Goal: Check status: Check status

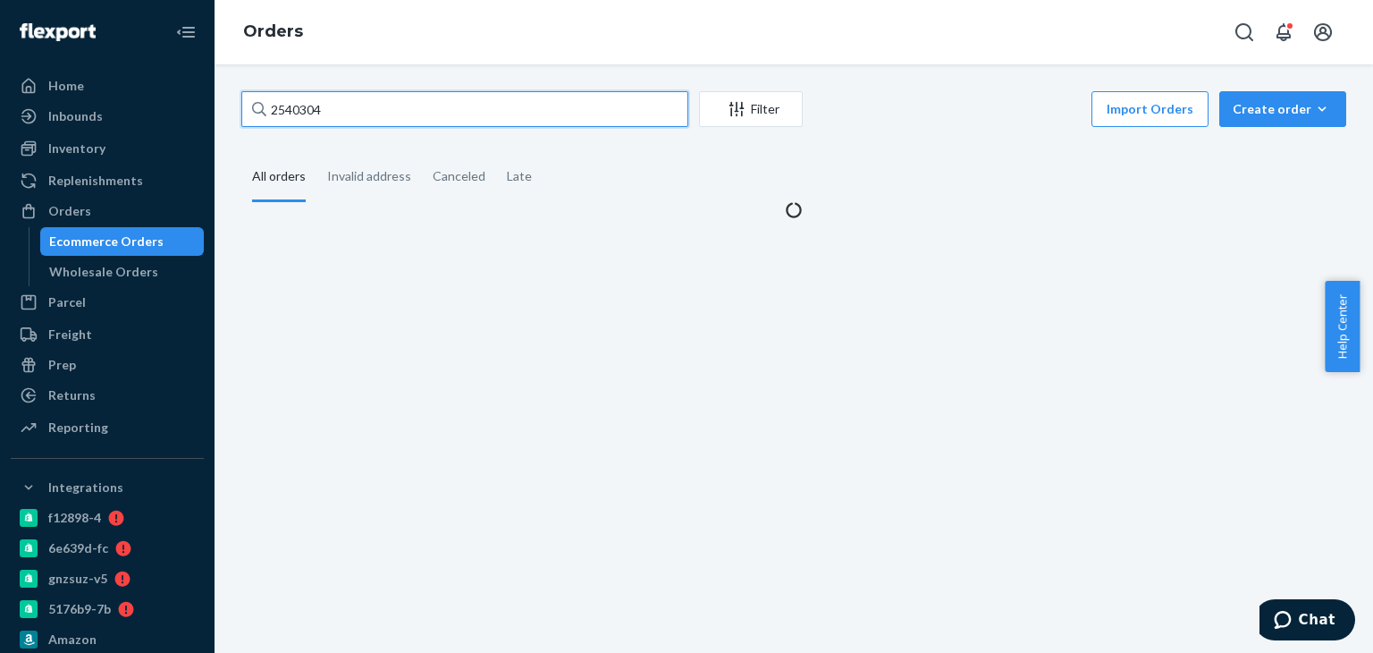
drag, startPoint x: 372, startPoint y: 108, endPoint x: 211, endPoint y: 106, distance: 161.0
click at [211, 106] on div "Home Inbounds Shipping Plans Problems Inventory Products Branded Packaging Repl…" at bounding box center [686, 326] width 1373 height 653
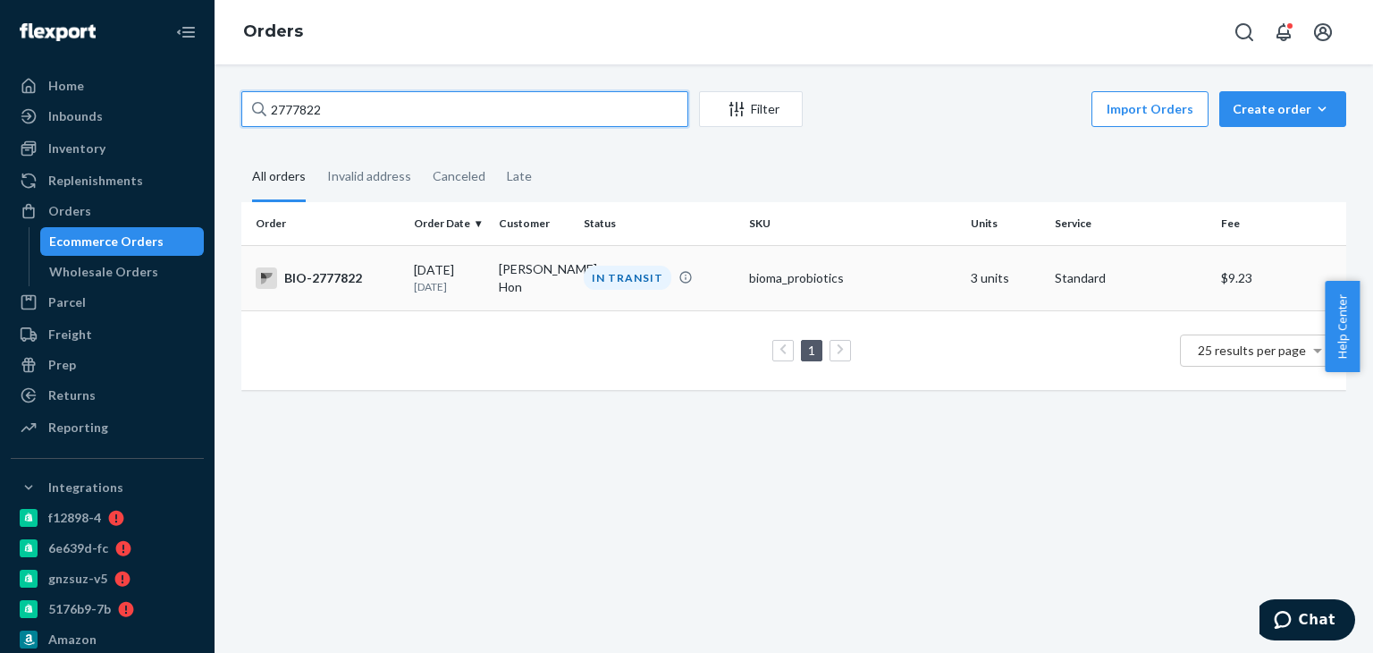
type input "2777822"
click at [629, 278] on div "IN TRANSIT" at bounding box center [628, 278] width 88 height 24
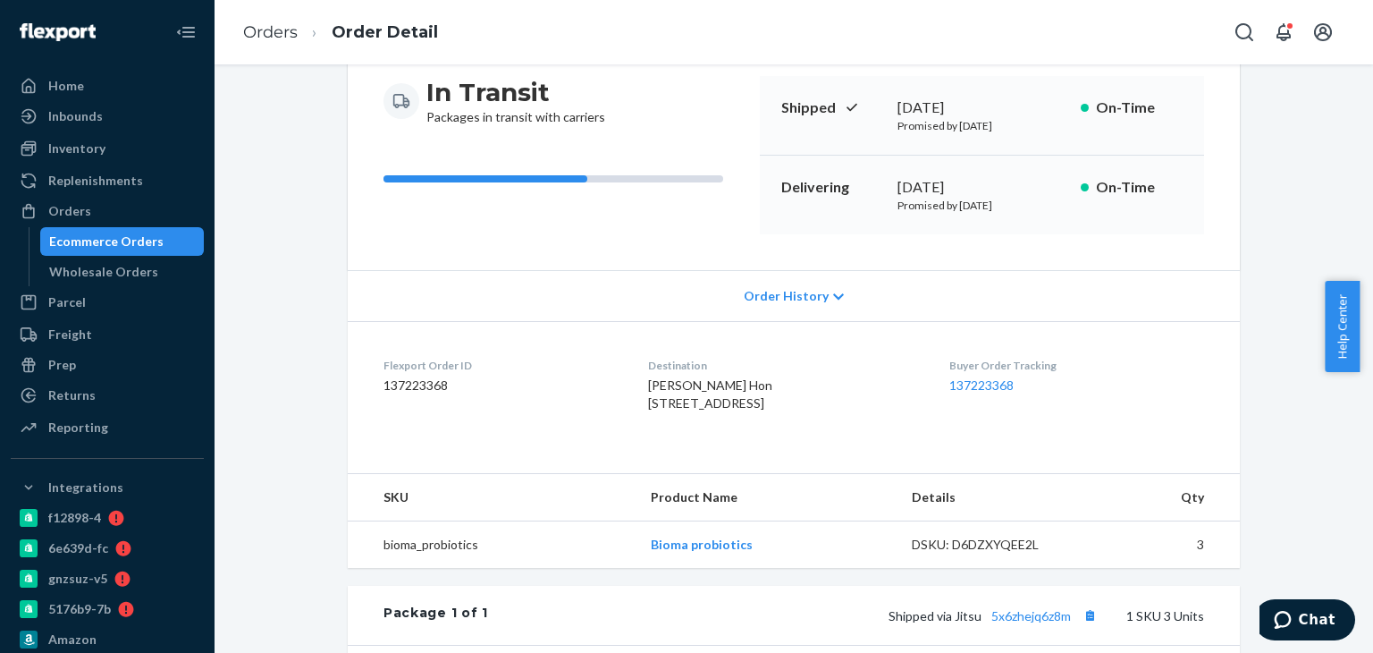
scroll to position [447, 0]
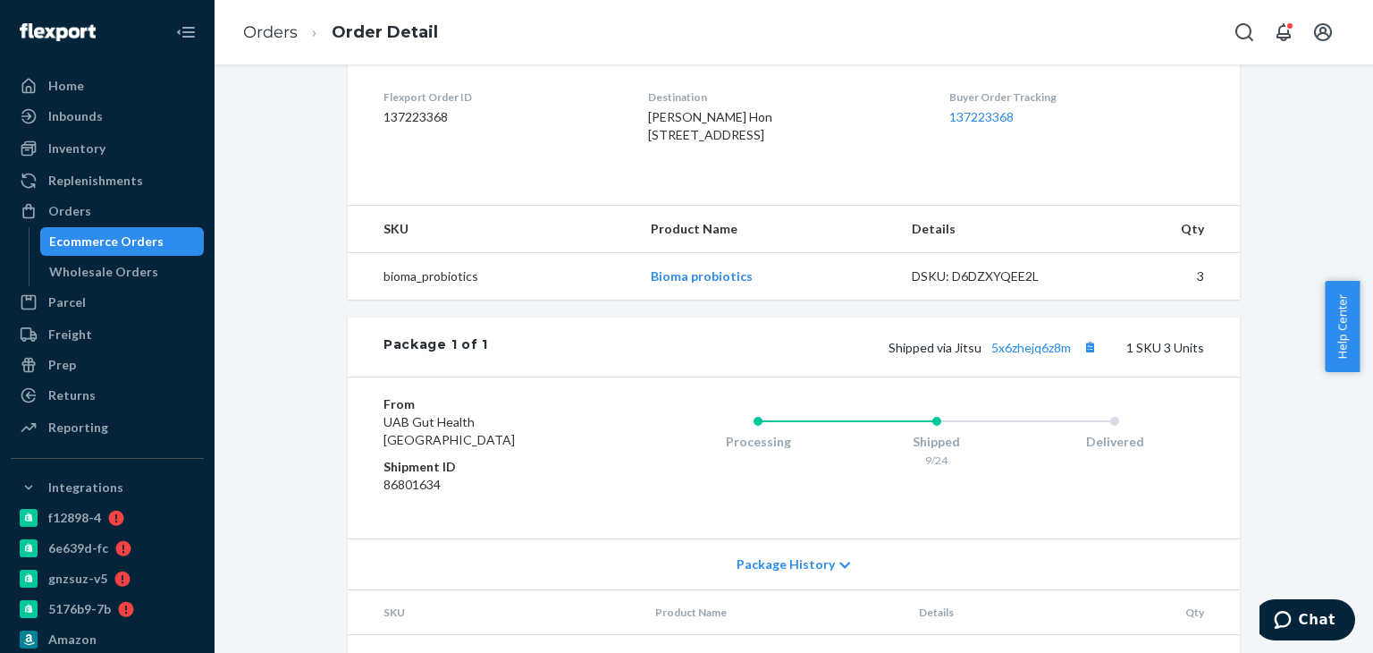
click at [1000, 359] on div "Shipped via Jitsu 5x6zhejq6z8m 1 SKU 3 Units" at bounding box center [846, 346] width 716 height 23
click at [1001, 355] on link "5x6zhejq6z8m" at bounding box center [1032, 347] width 80 height 15
click at [122, 223] on div "Orders" at bounding box center [108, 210] width 190 height 25
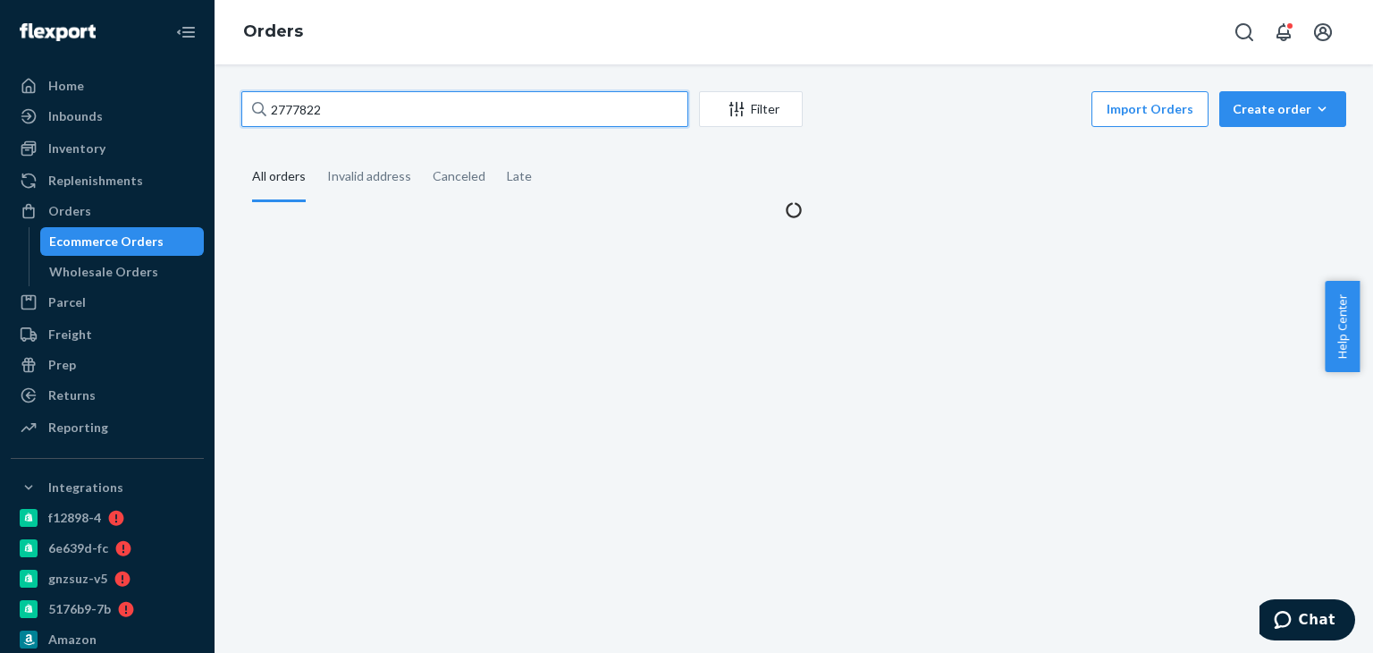
drag, startPoint x: 302, startPoint y: 112, endPoint x: 266, endPoint y: 105, distance: 37.4
click at [268, 105] on input "2777822" at bounding box center [464, 109] width 447 height 36
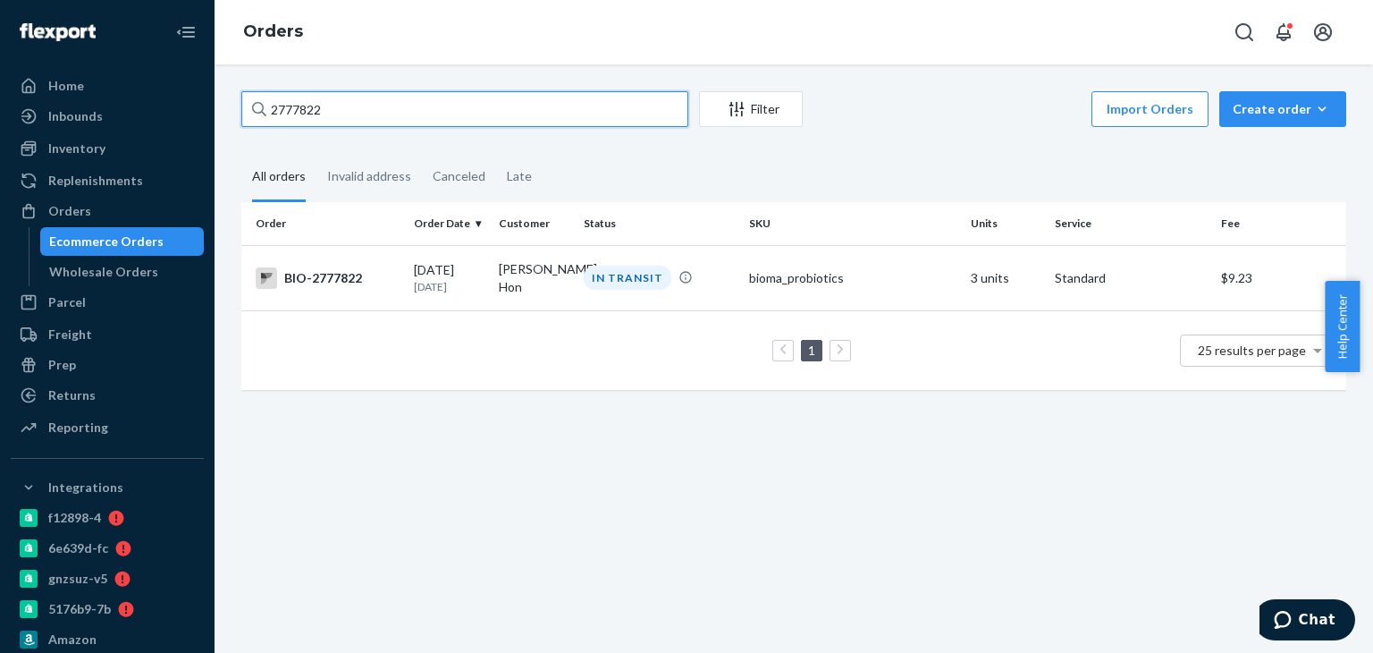
paste input "2793241"
type input "2793241"
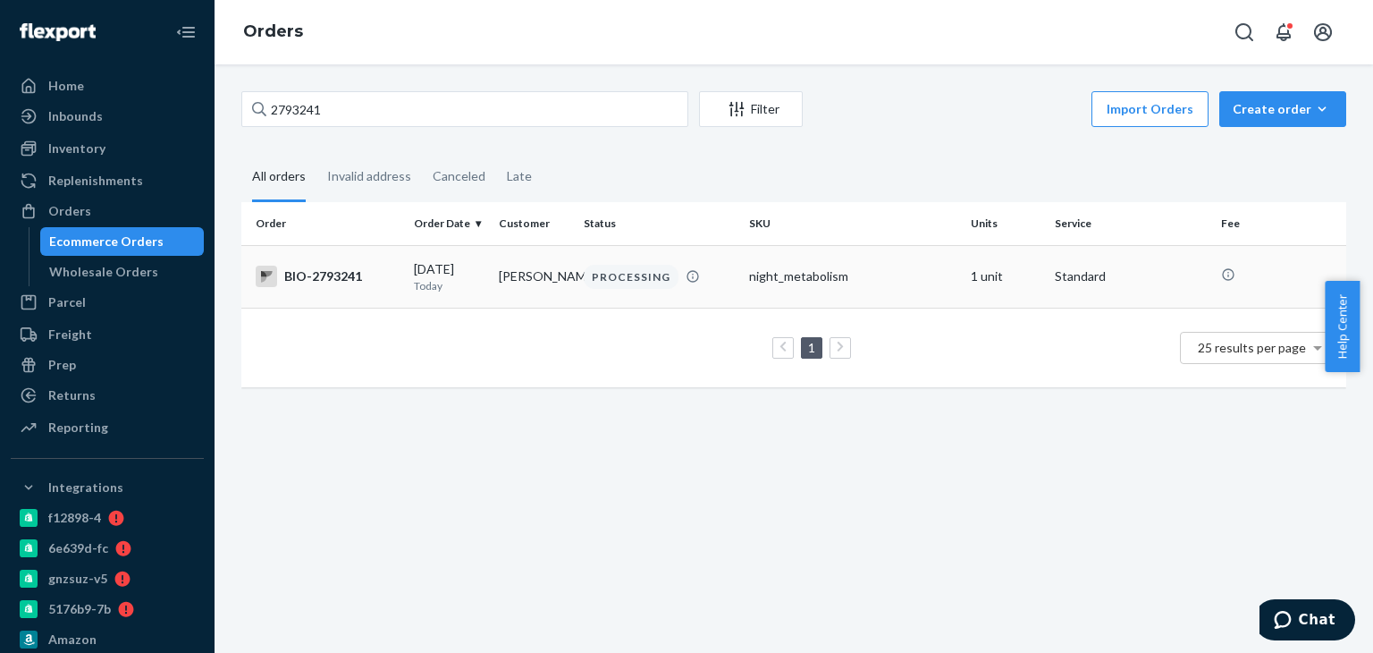
click at [618, 276] on div "PROCESSING" at bounding box center [631, 277] width 95 height 24
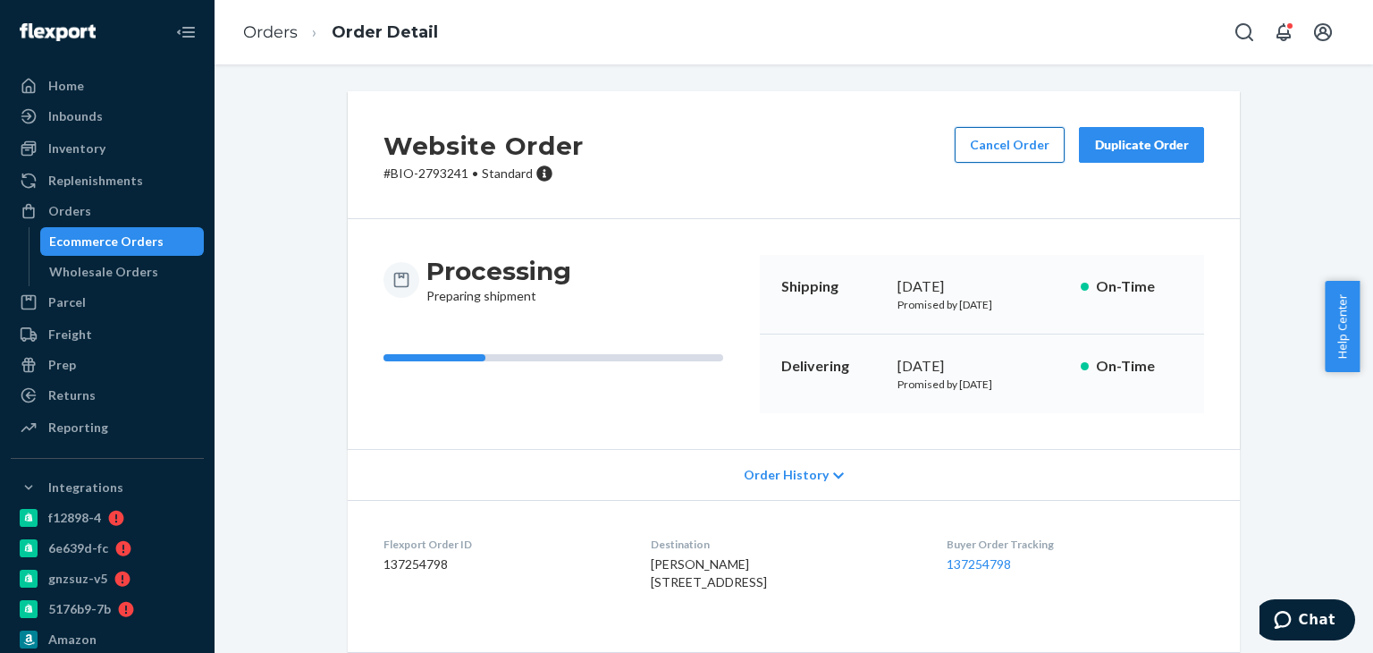
click at [979, 146] on button "Cancel Order" at bounding box center [1010, 145] width 110 height 36
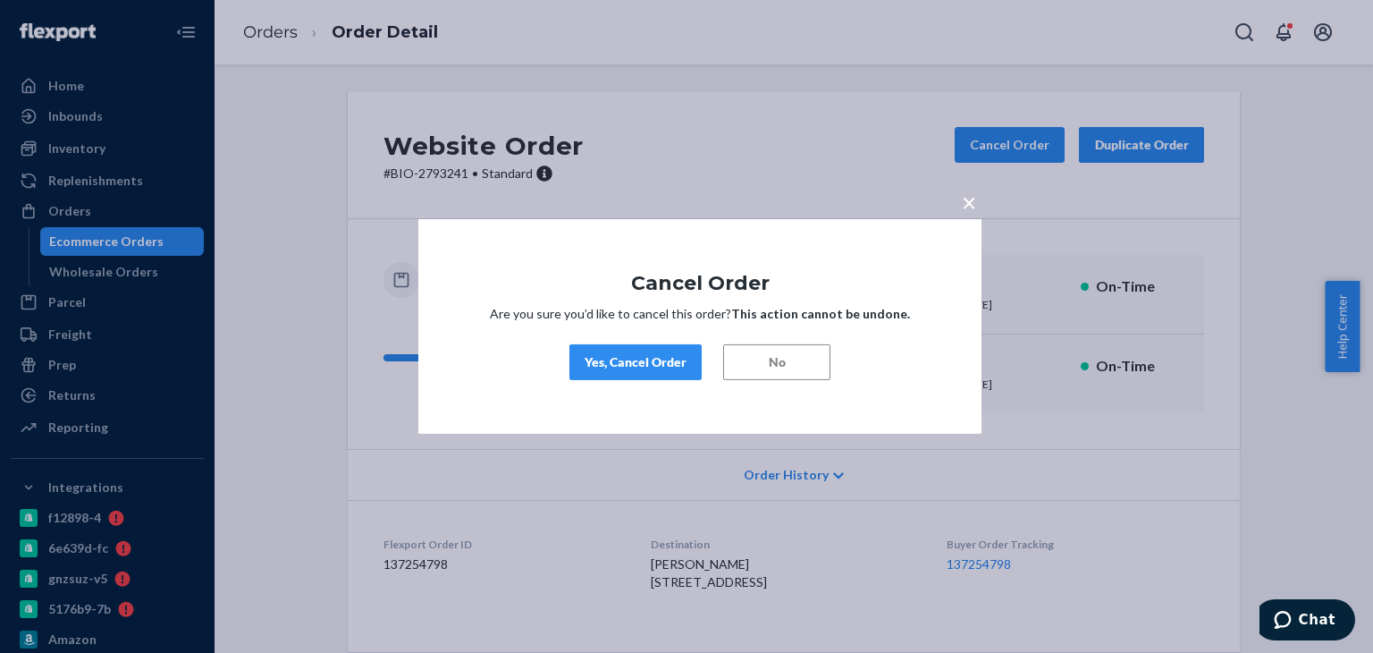
click at [608, 373] on button "Yes, Cancel Order" at bounding box center [636, 362] width 132 height 36
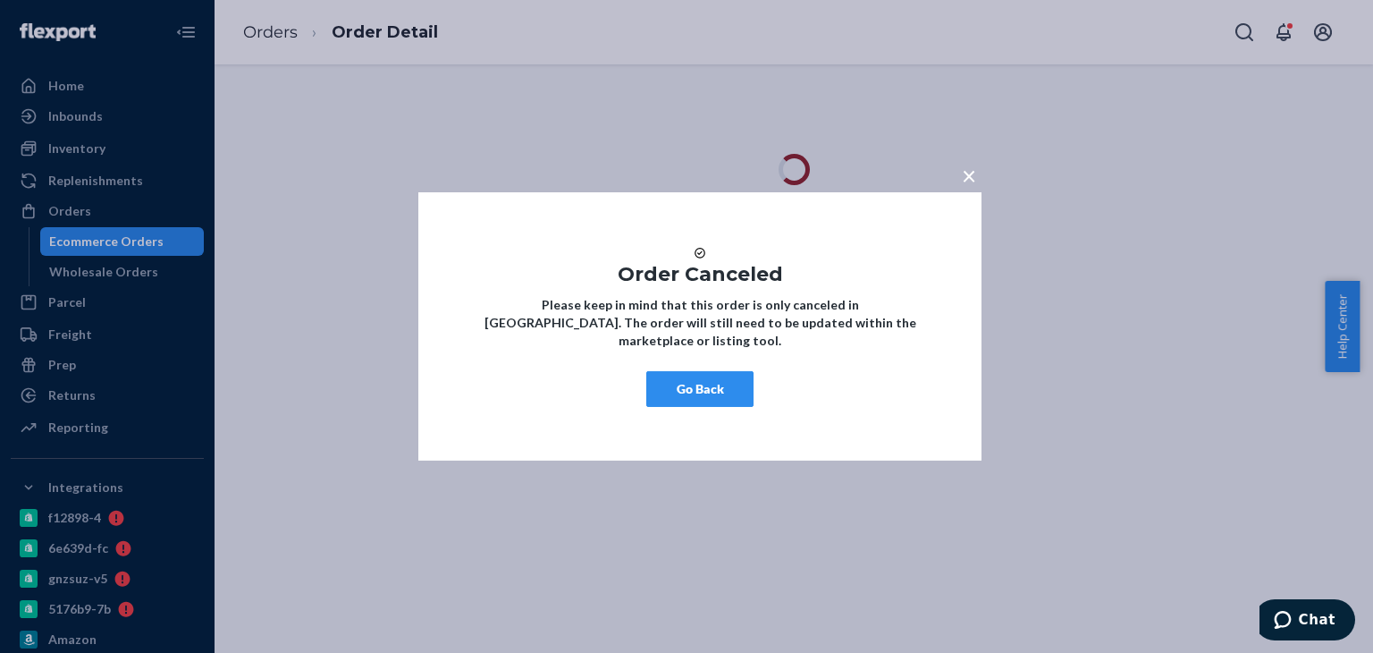
click at [697, 398] on button "Go Back" at bounding box center [699, 389] width 107 height 36
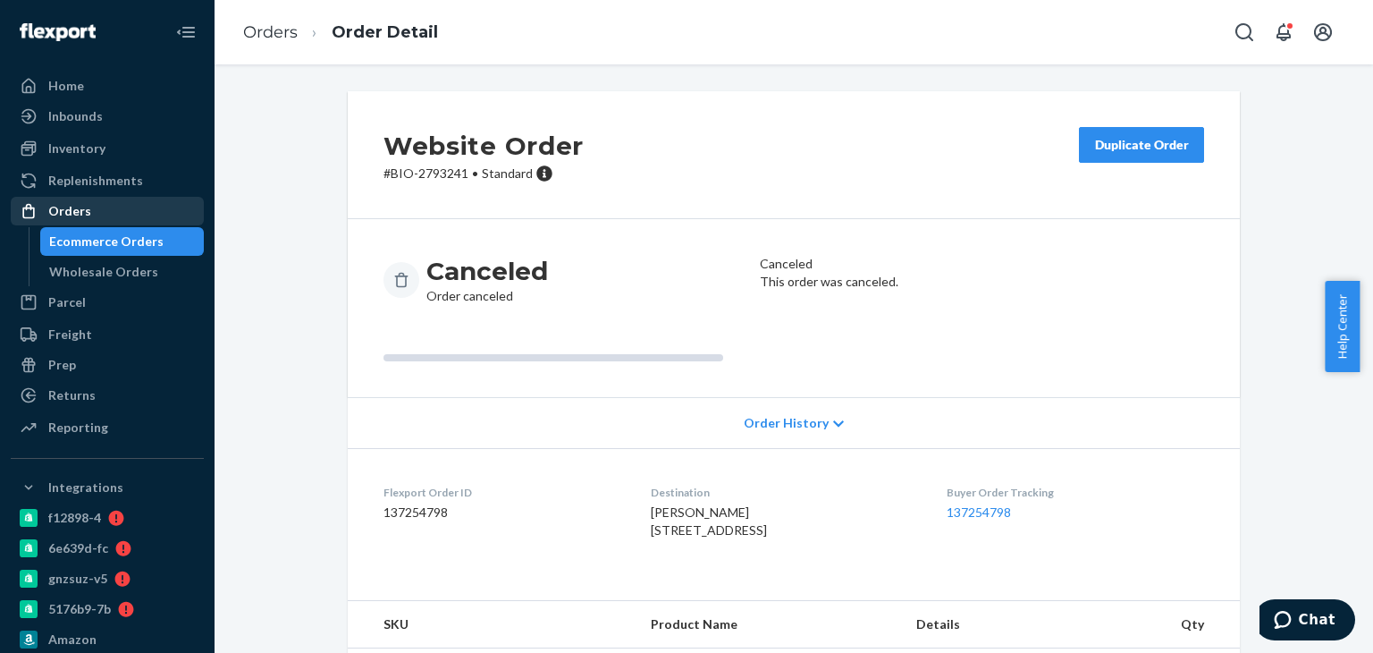
click at [73, 220] on div "Orders" at bounding box center [108, 210] width 190 height 25
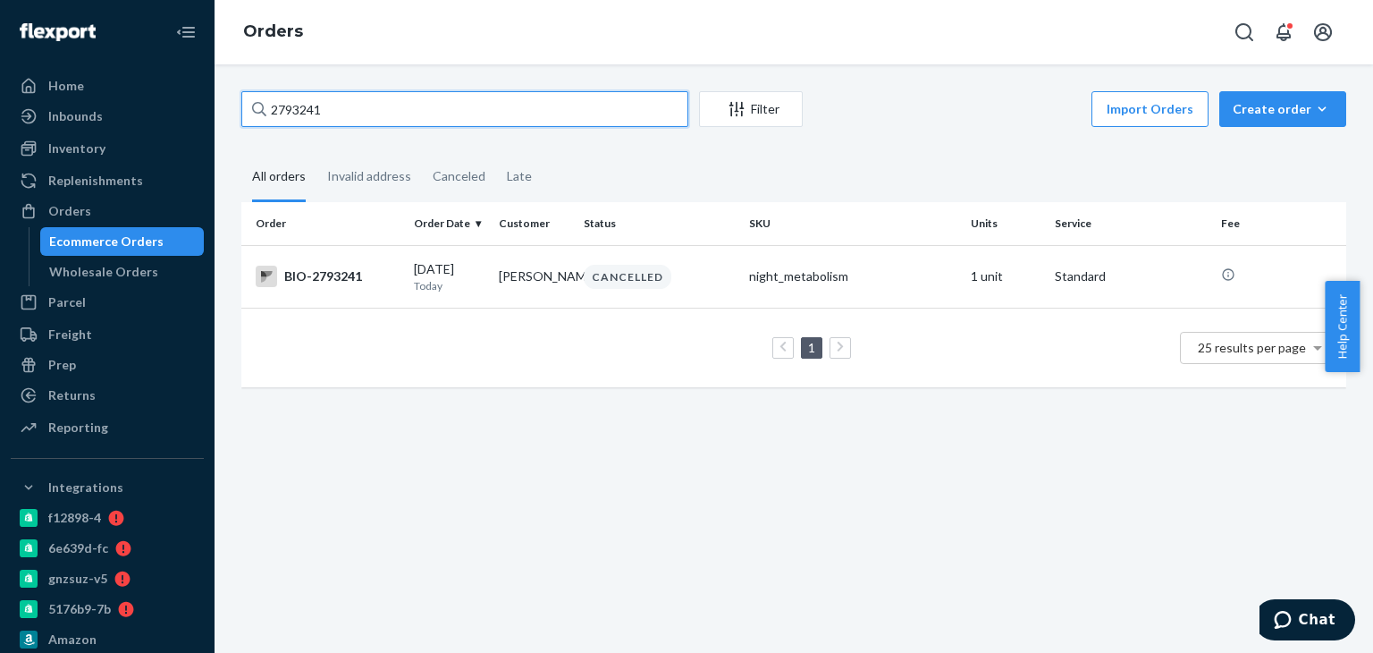
drag, startPoint x: 347, startPoint y: 107, endPoint x: 258, endPoint y: 108, distance: 89.4
click at [258, 108] on div "2793241" at bounding box center [464, 109] width 447 height 36
paste input "74806"
type input "2774806"
click at [655, 280] on div "IN TRANSIT" at bounding box center [628, 277] width 88 height 24
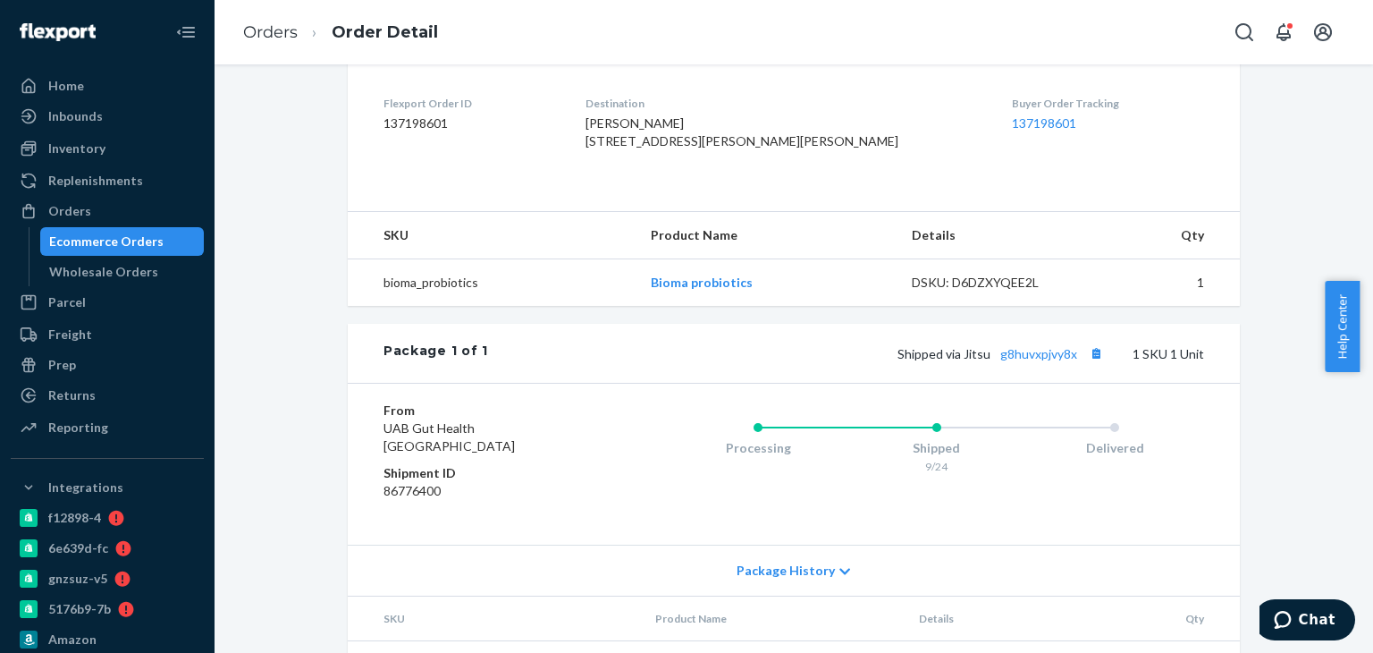
scroll to position [447, 0]
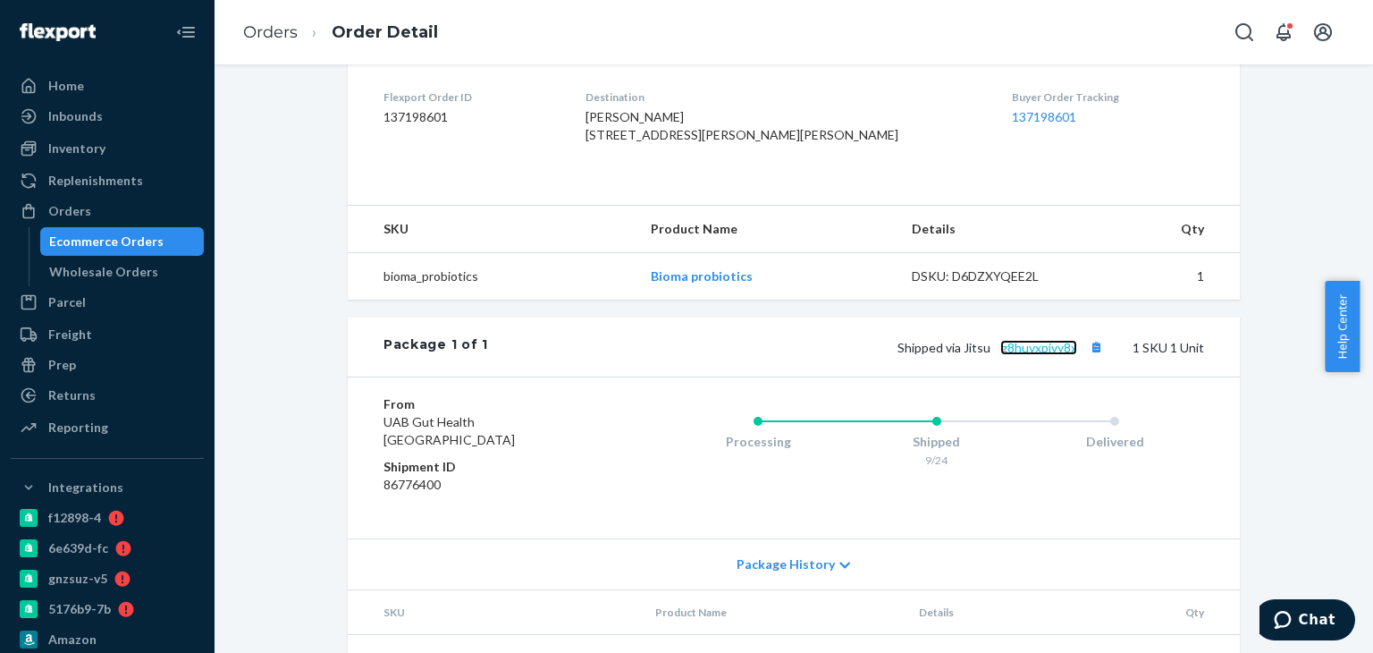
click at [1017, 355] on link "g8huvxpjvy8x" at bounding box center [1039, 347] width 77 height 15
click at [150, 204] on div "Orders" at bounding box center [108, 210] width 190 height 25
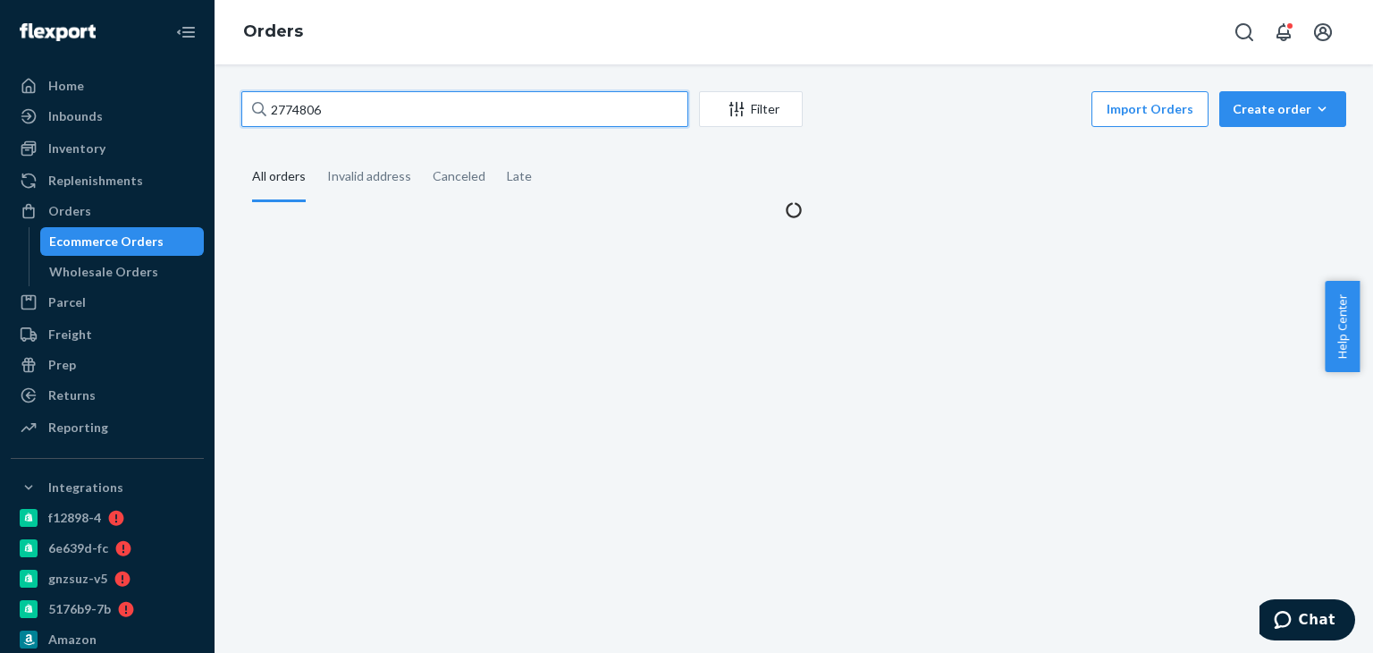
drag, startPoint x: 376, startPoint y: 107, endPoint x: 267, endPoint y: 107, distance: 108.2
click at [267, 107] on input "2774806" at bounding box center [464, 109] width 447 height 36
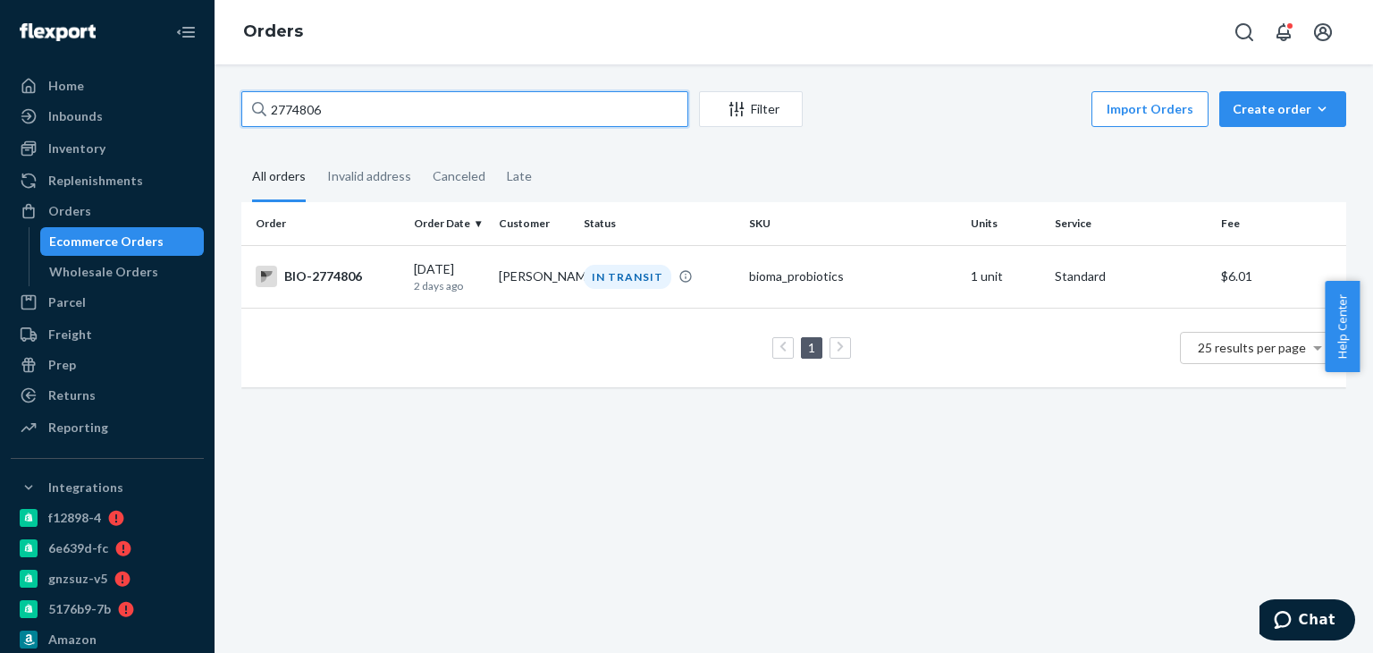
paste input "18467"
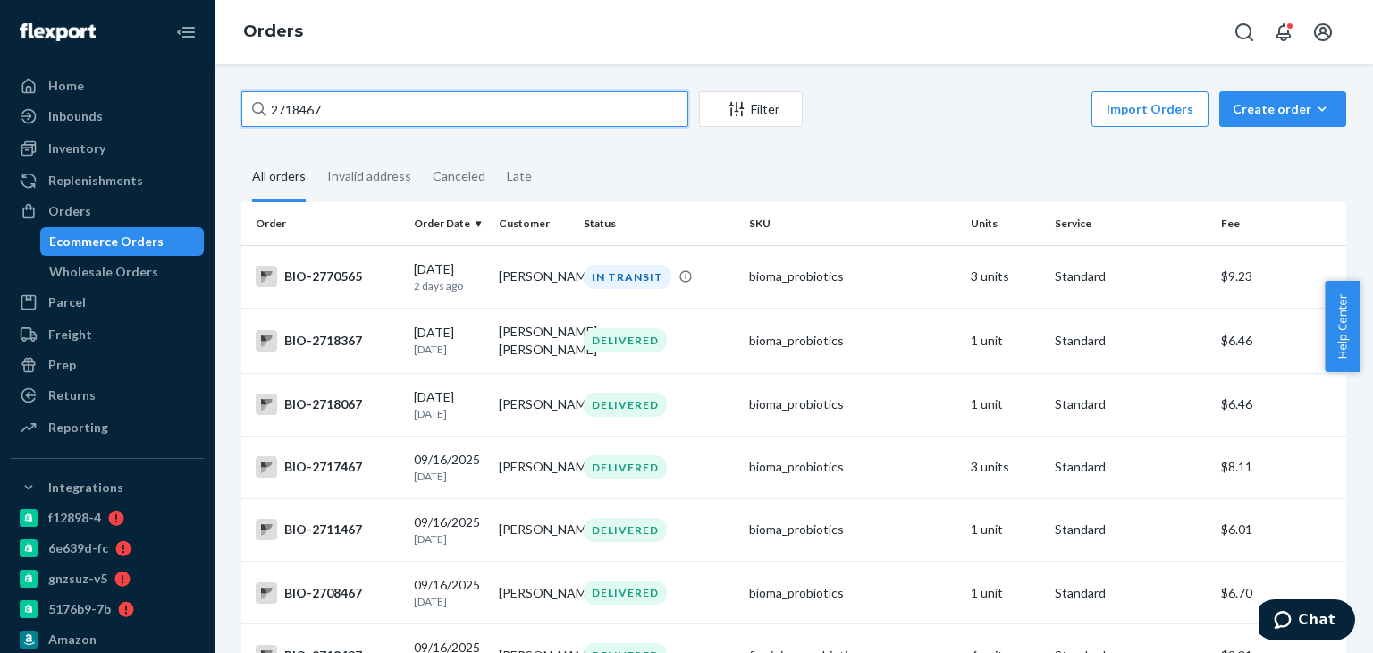
click at [272, 112] on input "2718467" at bounding box center [464, 109] width 447 height 36
click at [275, 112] on input "2718467" at bounding box center [464, 109] width 447 height 36
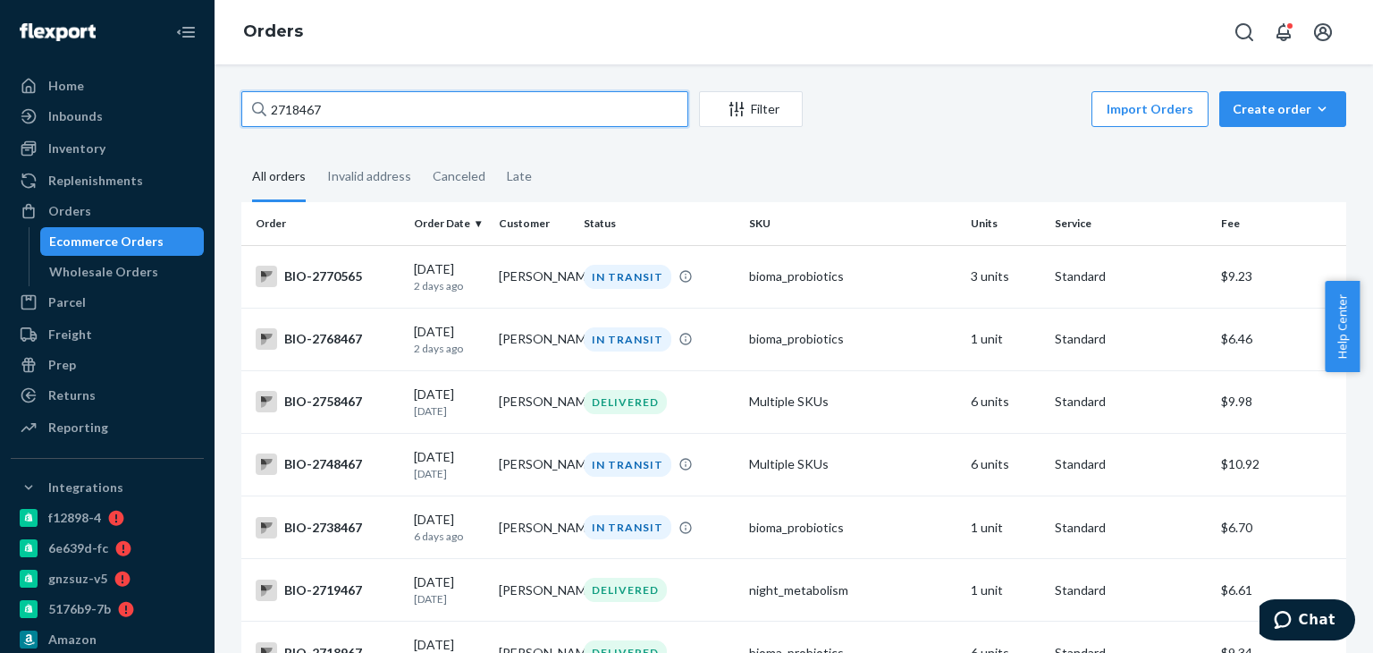
type input "2718467"
